Goal: Task Accomplishment & Management: Complete application form

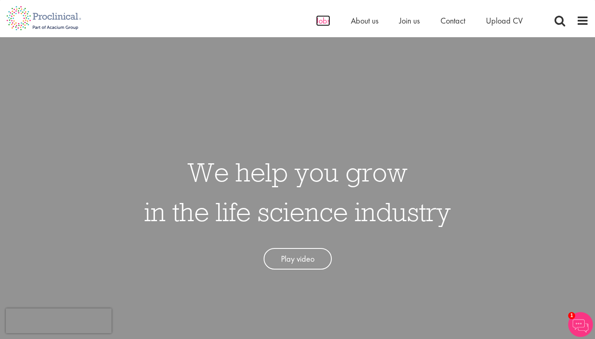
click at [326, 23] on span "Jobs" at bounding box center [323, 20] width 14 height 11
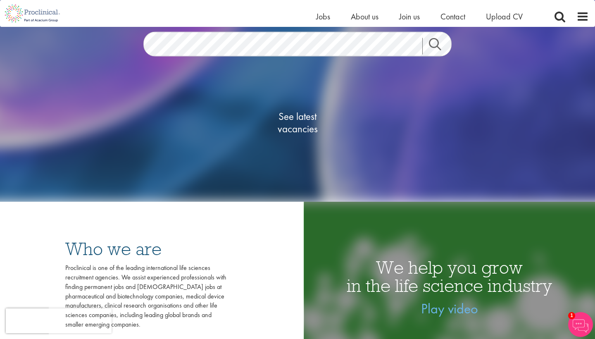
click at [303, 114] on span "See latest vacancies" at bounding box center [297, 122] width 83 height 25
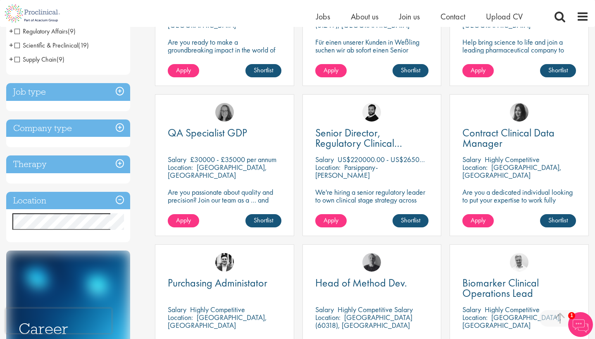
scroll to position [241, 0]
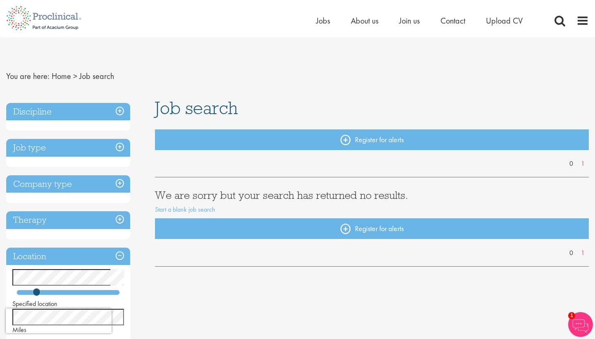
click at [511, 27] on div "Home Jobs About us Join us Contact Upload CV" at bounding box center [429, 22] width 227 height 17
click at [513, 24] on span "Upload CV" at bounding box center [504, 20] width 37 height 11
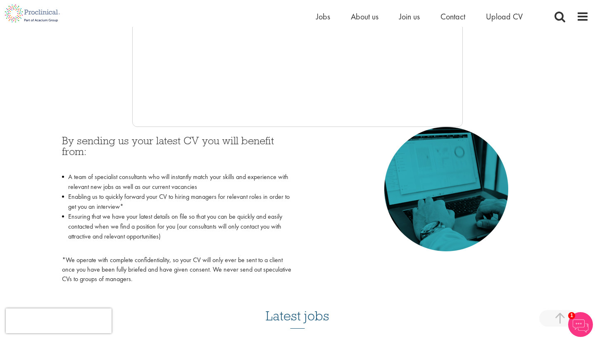
scroll to position [303, 0]
